Goal: Navigation & Orientation: Find specific page/section

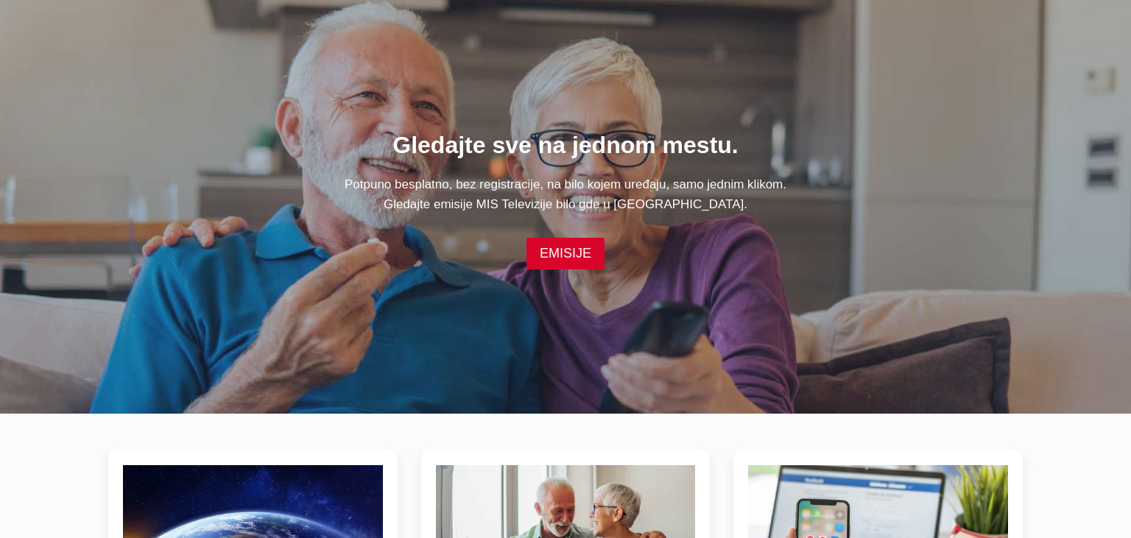
scroll to position [127, 0]
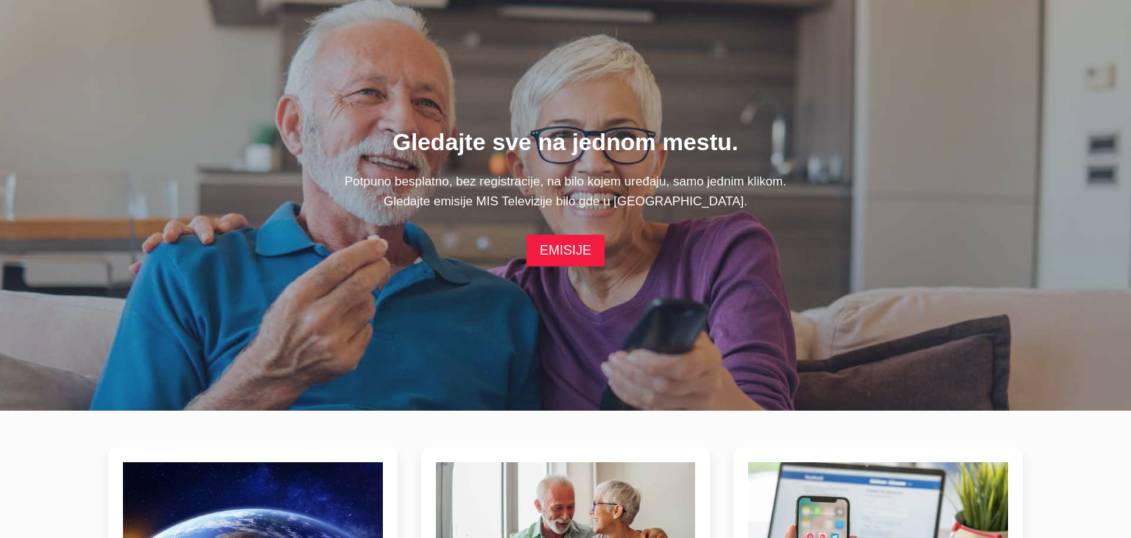
click at [571, 255] on link "EMISIJE" at bounding box center [565, 251] width 78 height 32
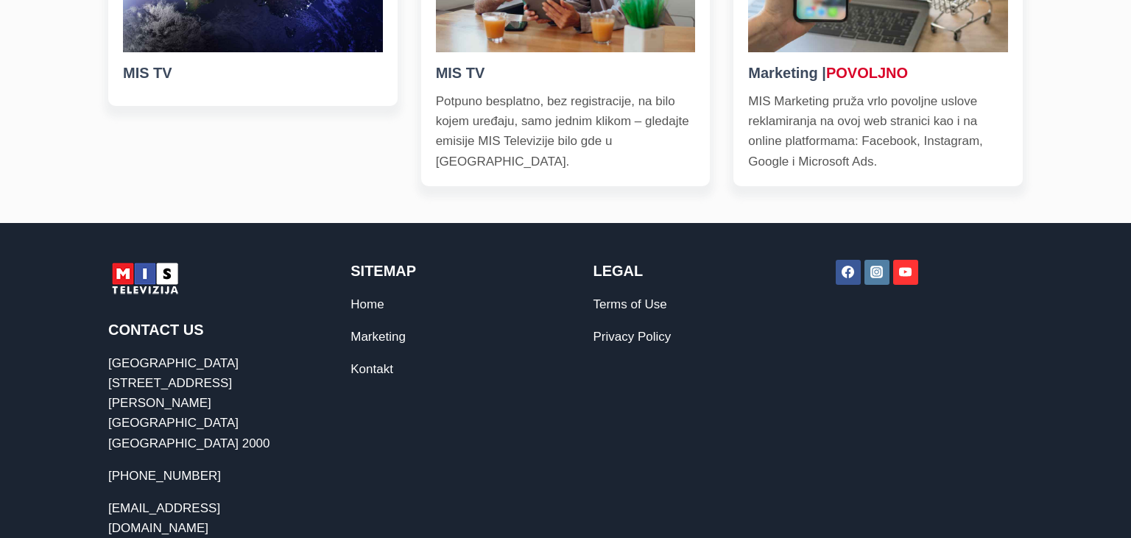
scroll to position [708, 0]
